Goal: Ask a question

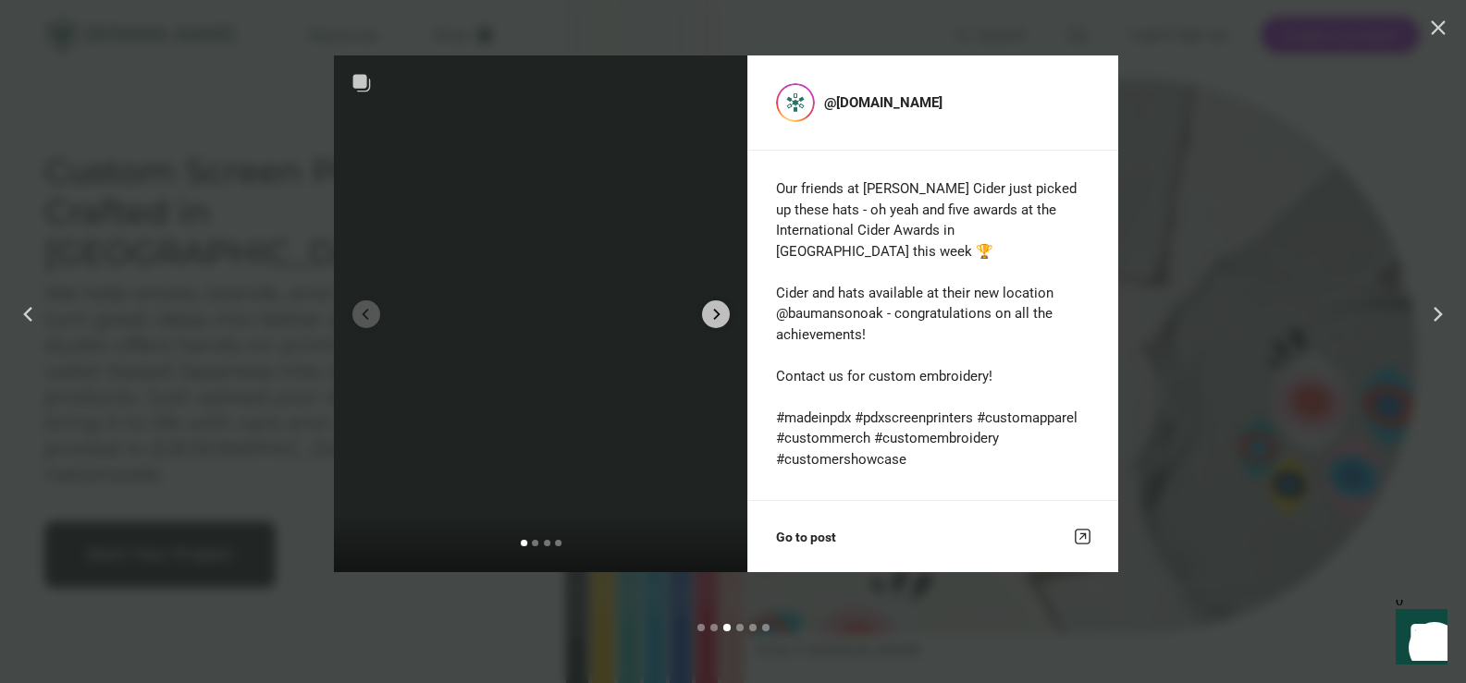
scroll to position [5682, 0]
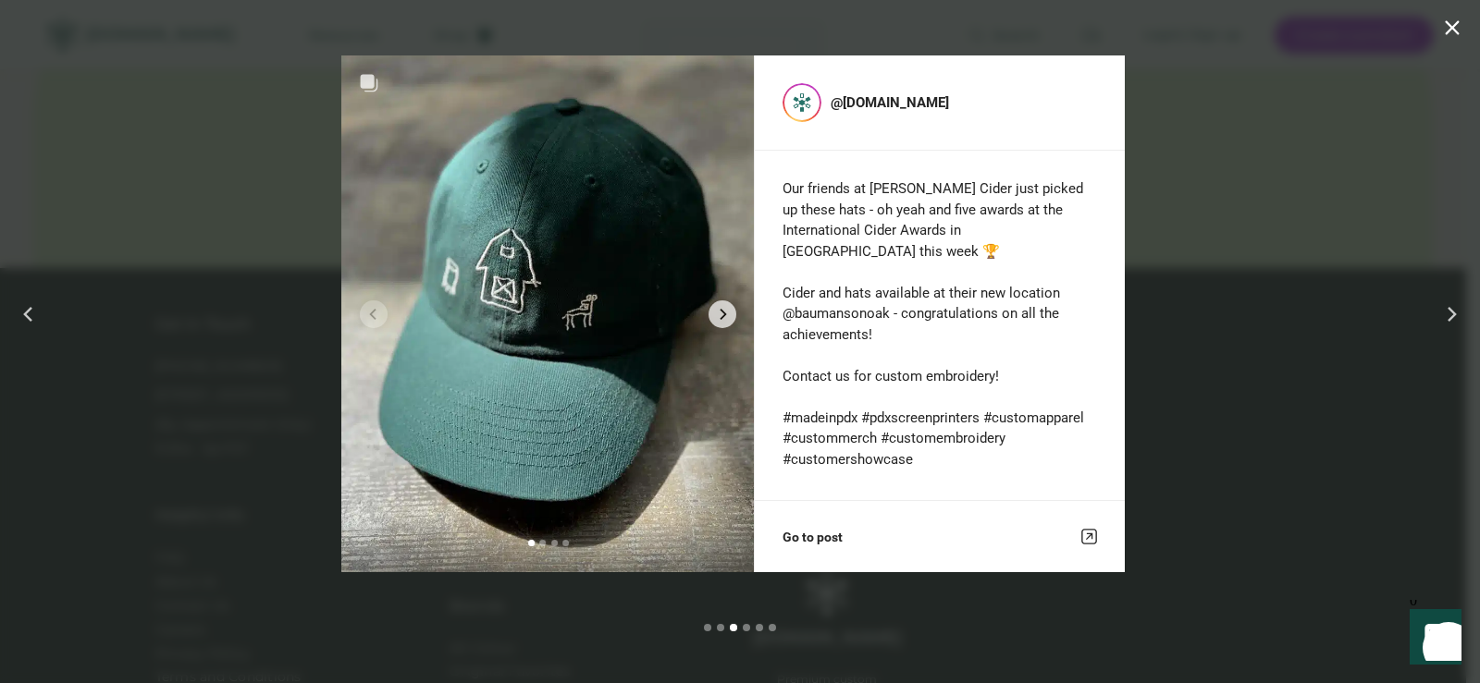
click at [1459, 31] on button "Close" at bounding box center [1452, 28] width 28 height 28
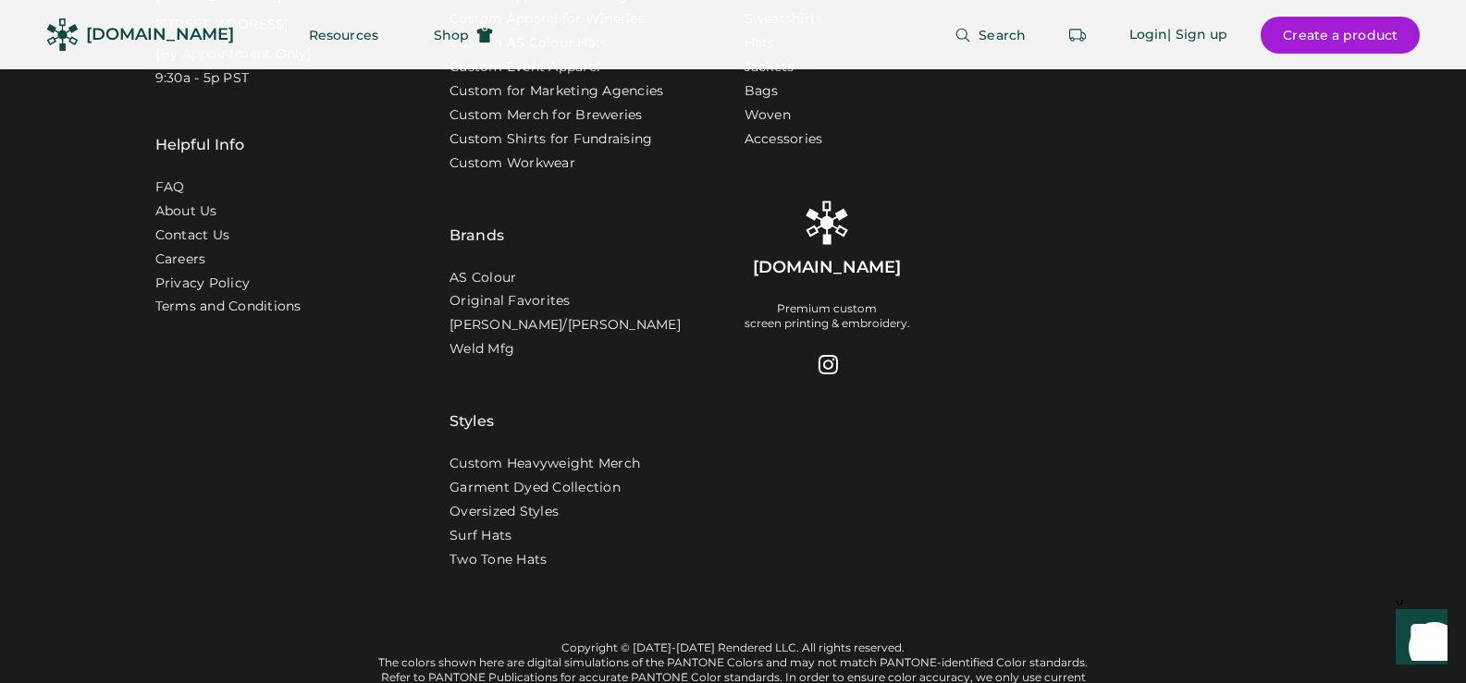
scroll to position [6145, 0]
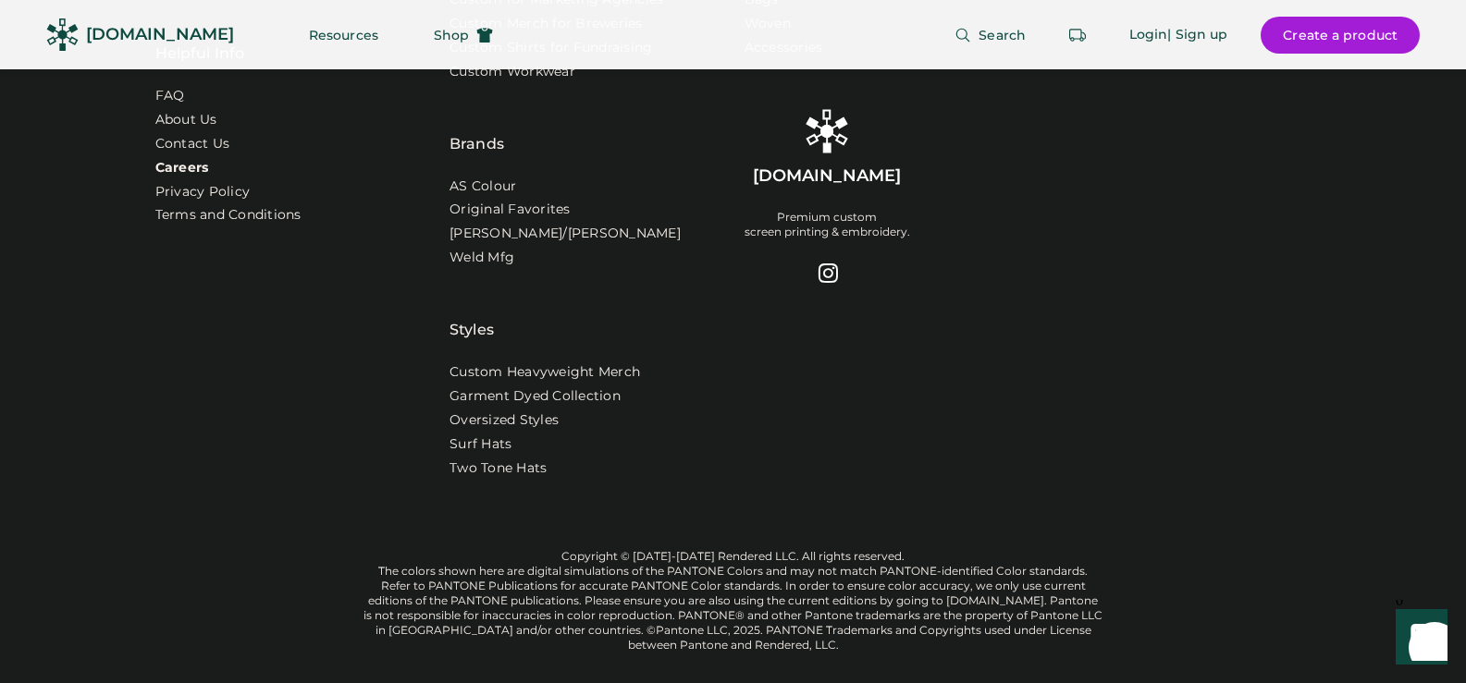
click at [190, 178] on link "Careers" at bounding box center [182, 168] width 54 height 18
click at [186, 154] on link "Contact Us" at bounding box center [193, 144] width 77 height 18
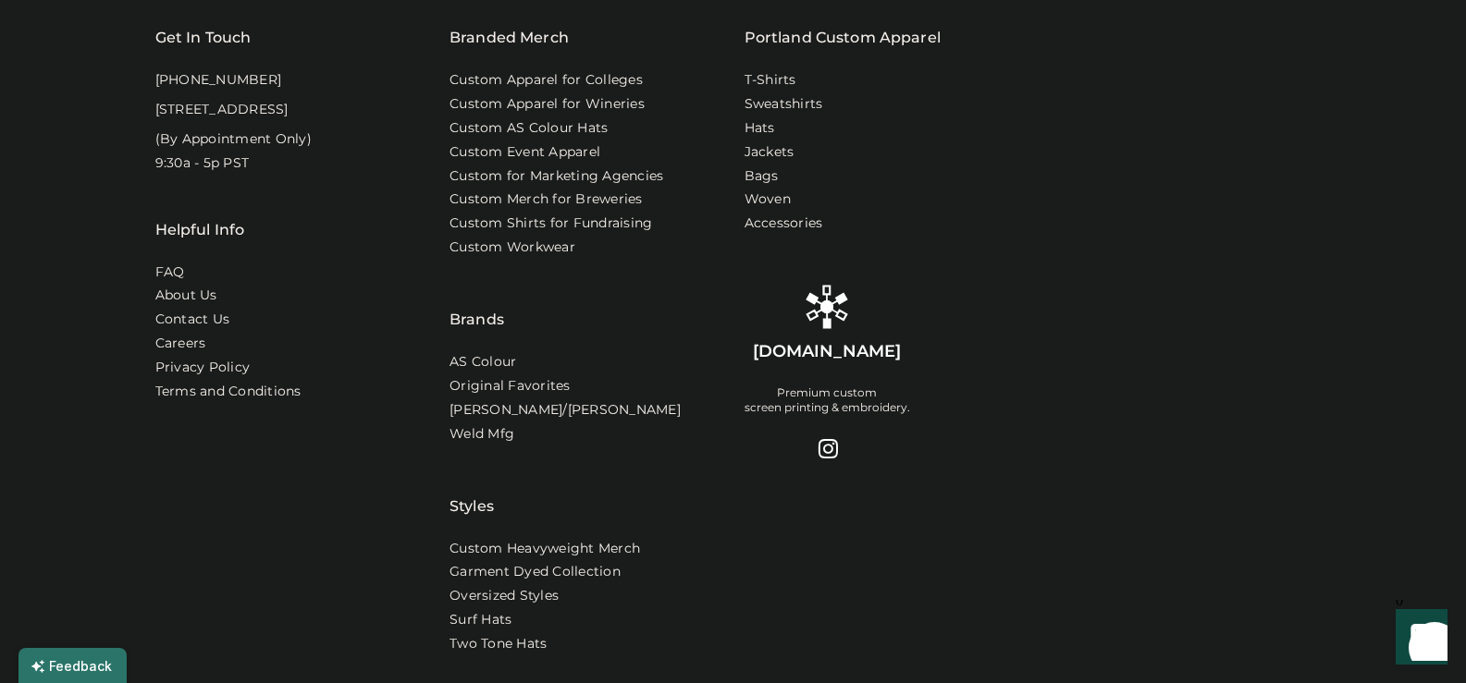
scroll to position [925, 0]
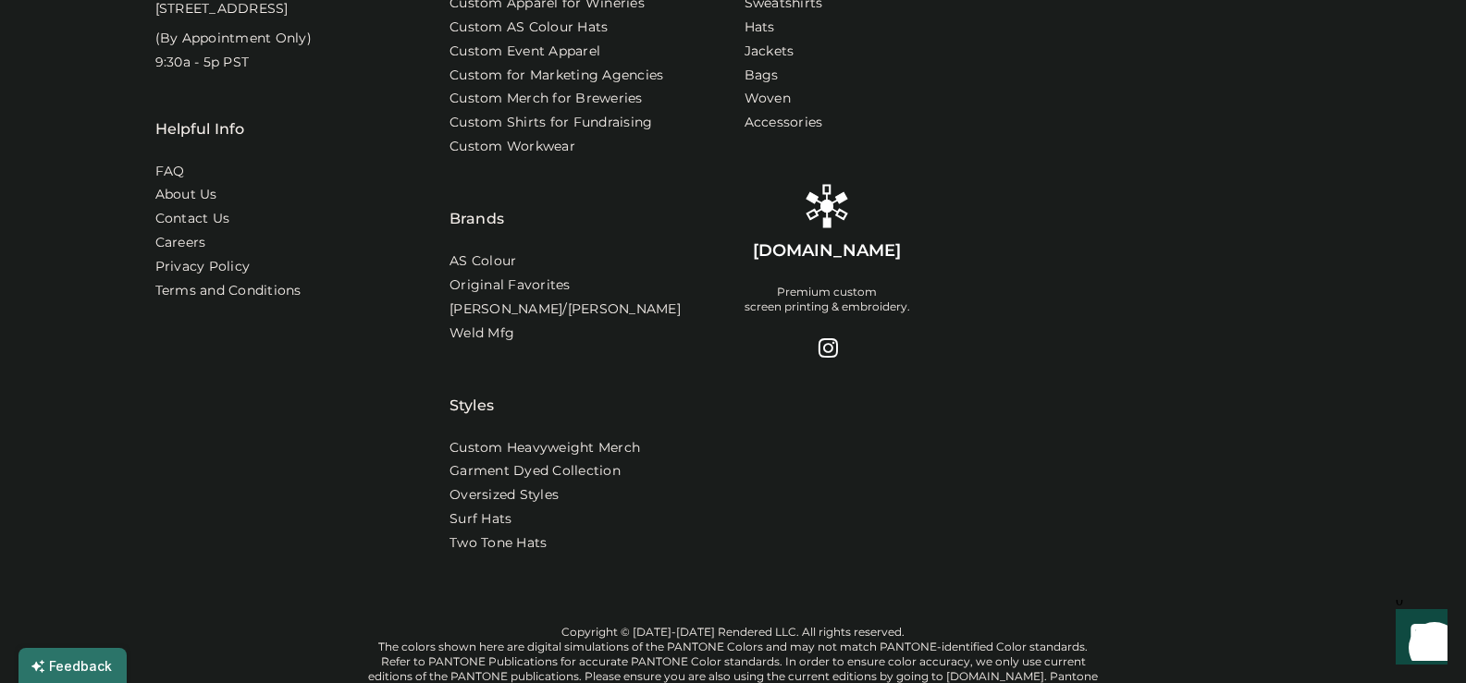
click at [1425, 626] on icon "Launch Front Chat" at bounding box center [1421, 635] width 52 height 52
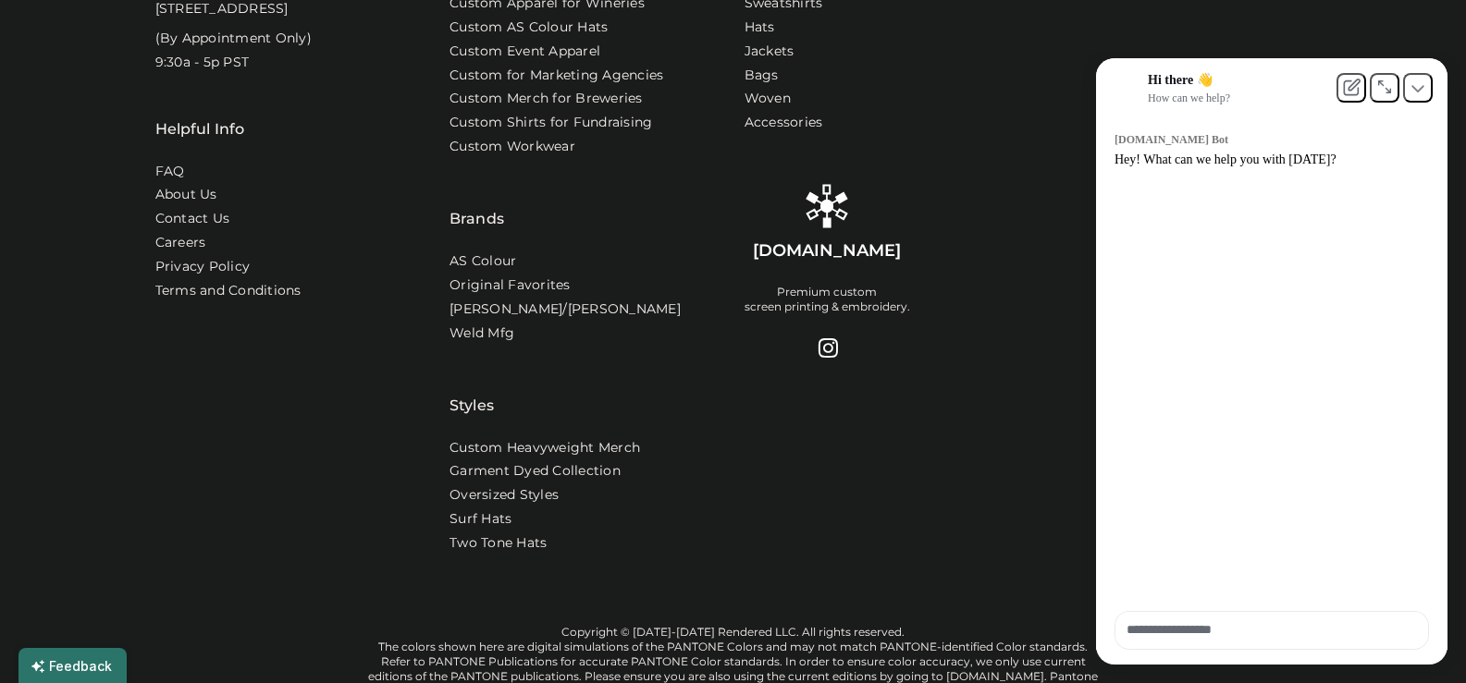
scroll to position [1083, 0]
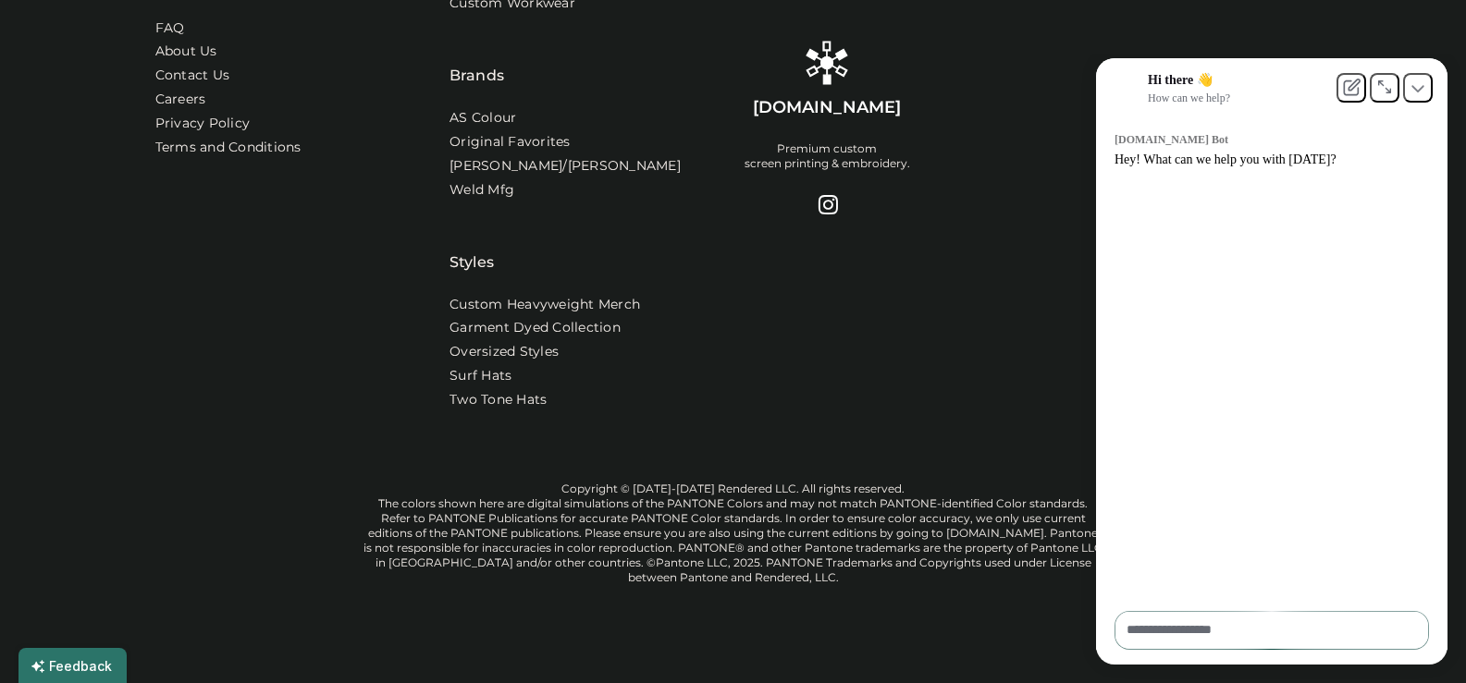
drag, startPoint x: 1210, startPoint y: 571, endPoint x: 1197, endPoint y: 616, distance: 47.1
click at [1204, 591] on div "Rendered.co Bot Hey! What can we help you with today?" at bounding box center [1280, 354] width 333 height 475
click at [1197, 619] on textarea at bounding box center [1271, 630] width 313 height 36
paste textarea "**********"
type textarea "**********"
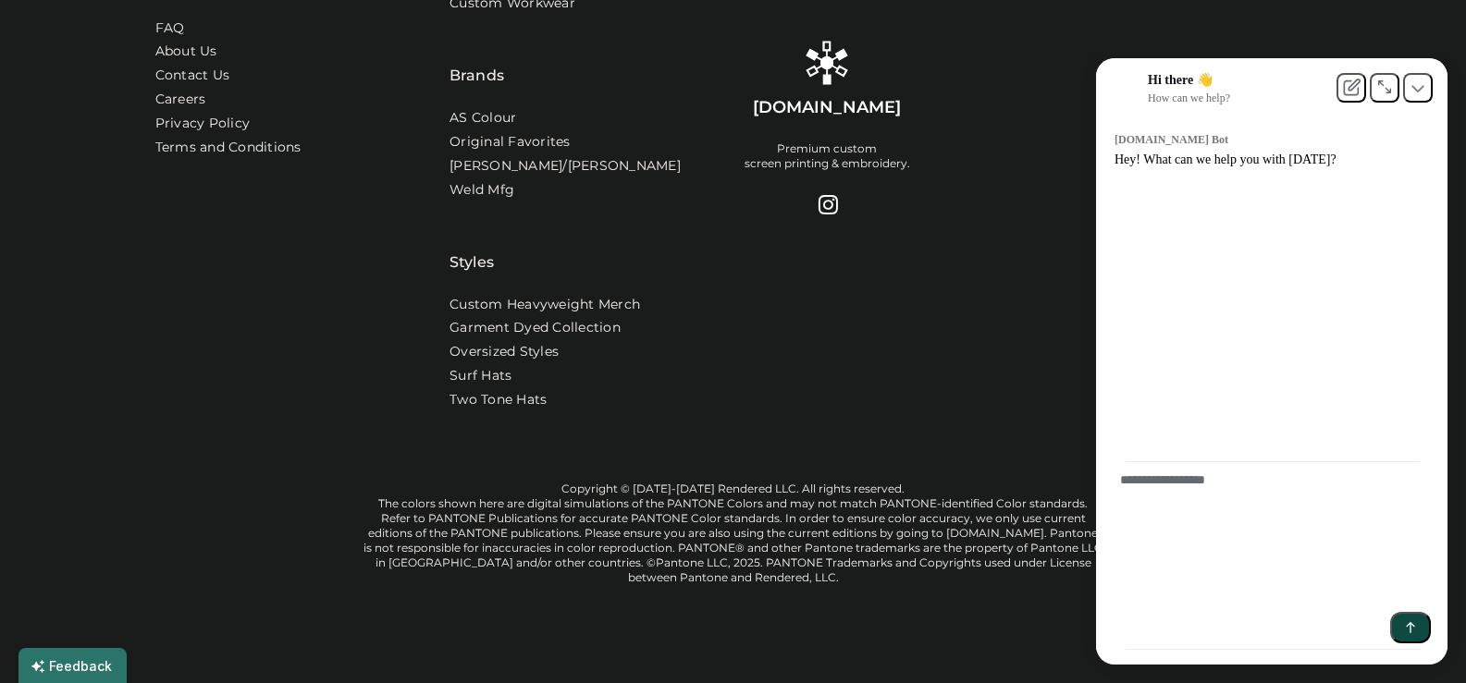
scroll to position [0, 0]
